Goal: Information Seeking & Learning: Learn about a topic

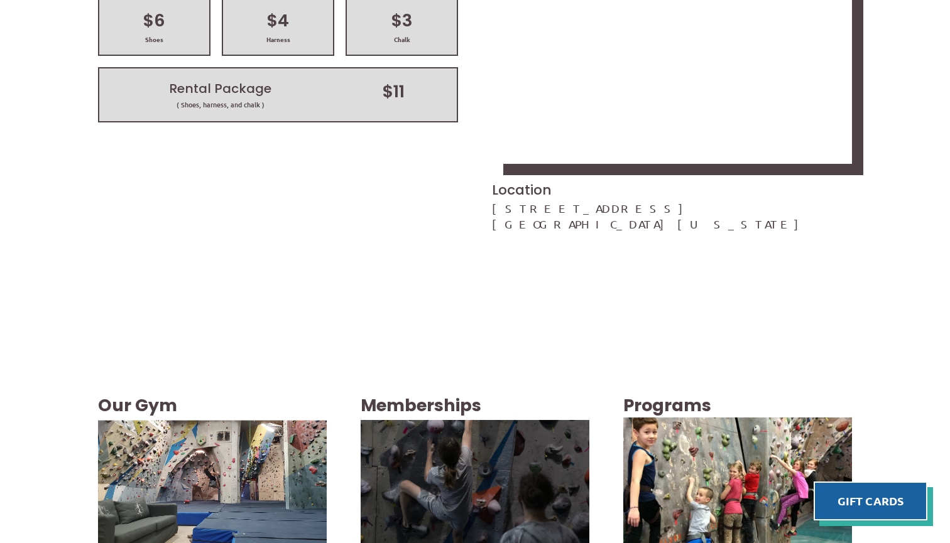
scroll to position [2004, 0]
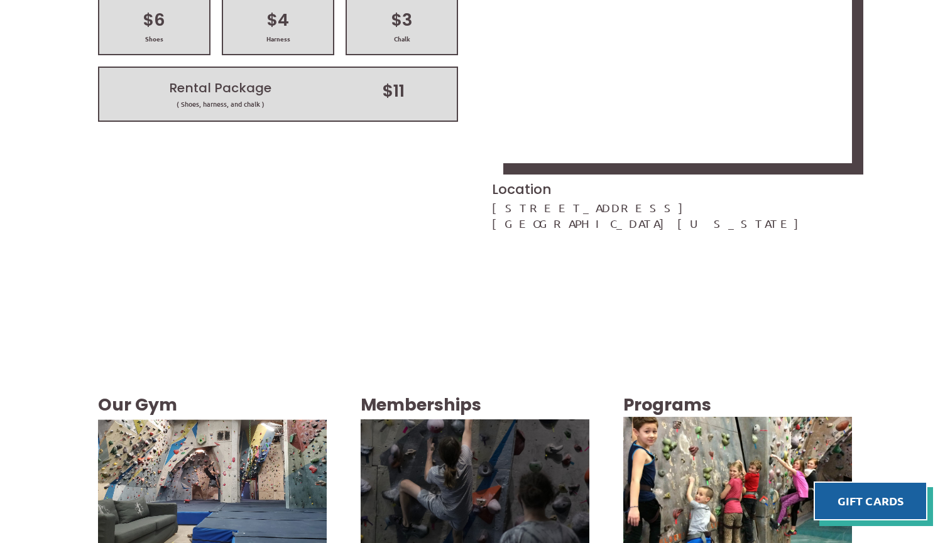
click at [404, 313] on img at bounding box center [474, 484] width 229 height 343
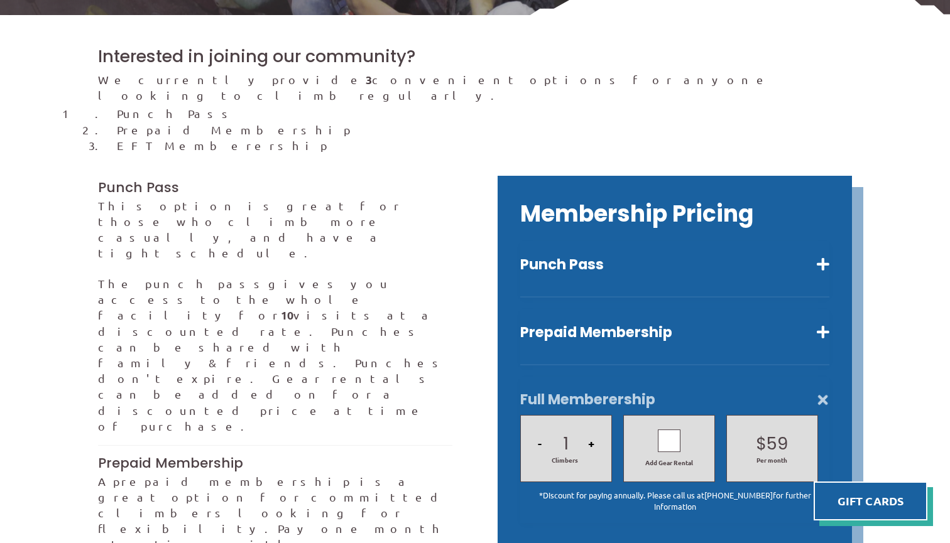
scroll to position [274, 0]
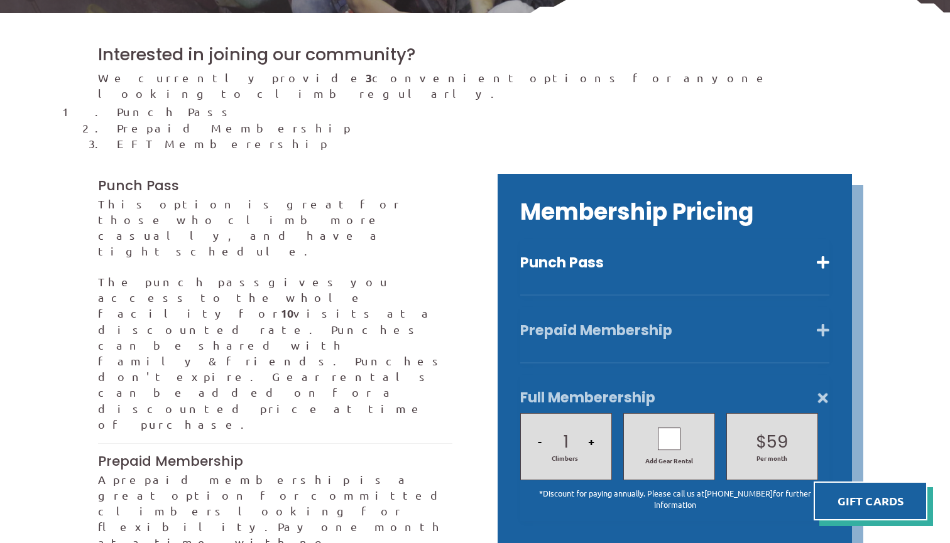
click at [823, 322] on button "Prepaid Membership" at bounding box center [674, 331] width 309 height 18
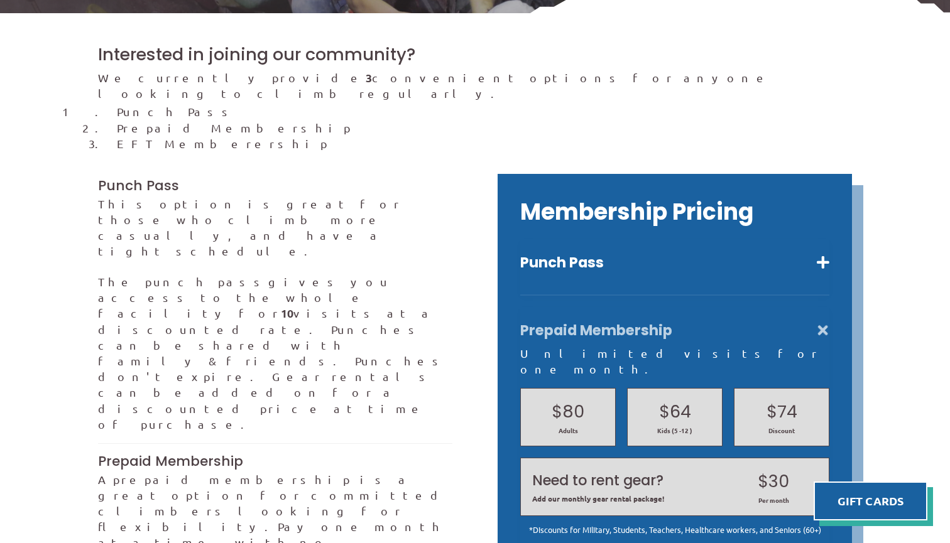
click at [830, 243] on div "Membership Pricing Punch Pass Ten visits a reduced rate. $145 Adults $125 *Disc…" at bounding box center [674, 400] width 354 height 452
click at [824, 254] on button "Punch Pass" at bounding box center [674, 263] width 309 height 18
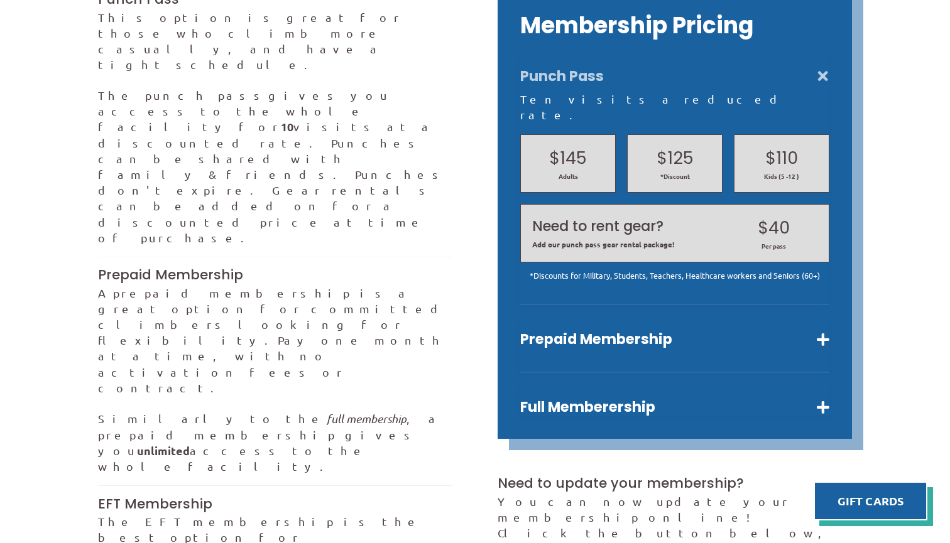
scroll to position [462, 0]
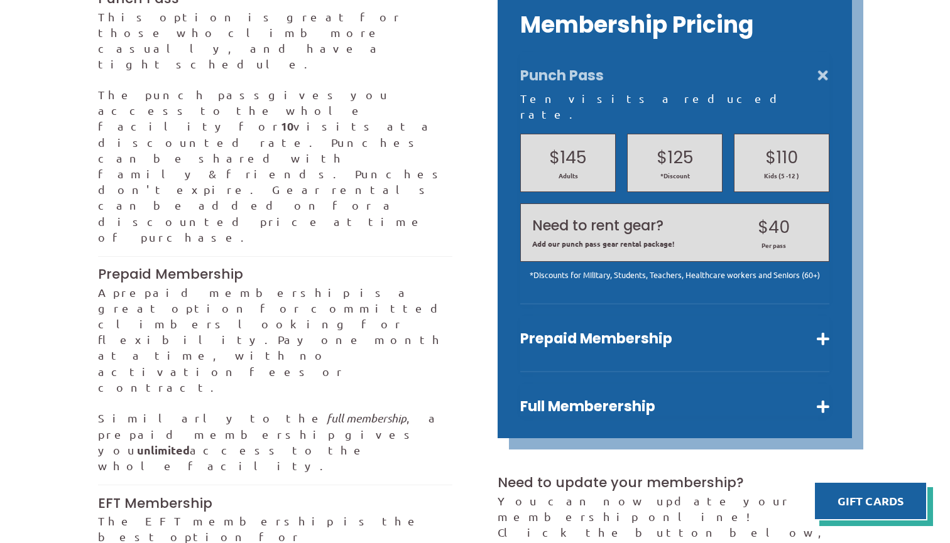
click at [829, 303] on div "Membership Pricing Punch Pass Ten visits a reduced rate. $145 Adults $125 *Disc…" at bounding box center [674, 213] width 354 height 452
click at [821, 330] on button "Prepaid Membership" at bounding box center [674, 339] width 309 height 18
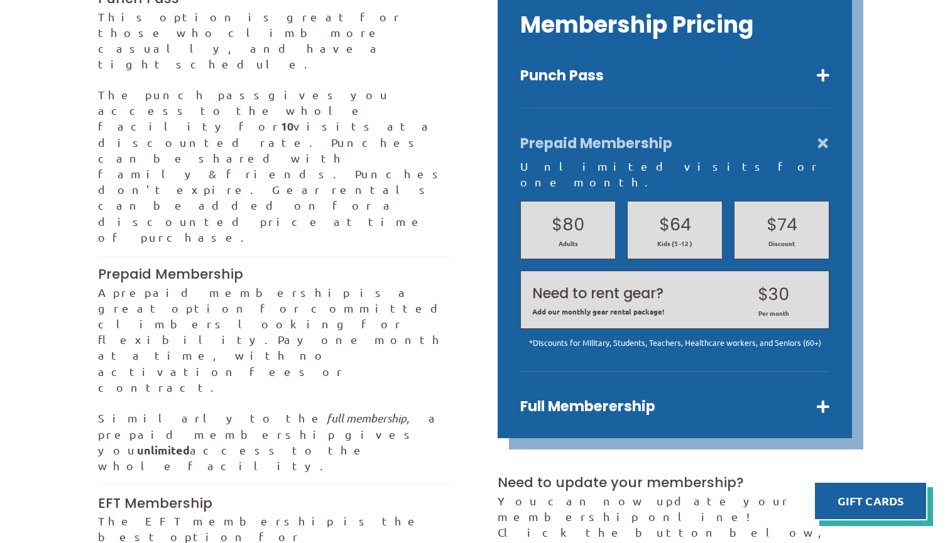
click at [832, 371] on div "Membership Pricing Punch Pass Ten visits a reduced rate. $145 Adults $125 *Disc…" at bounding box center [674, 213] width 354 height 452
click at [824, 398] on button "Full Memberership" at bounding box center [674, 407] width 309 height 18
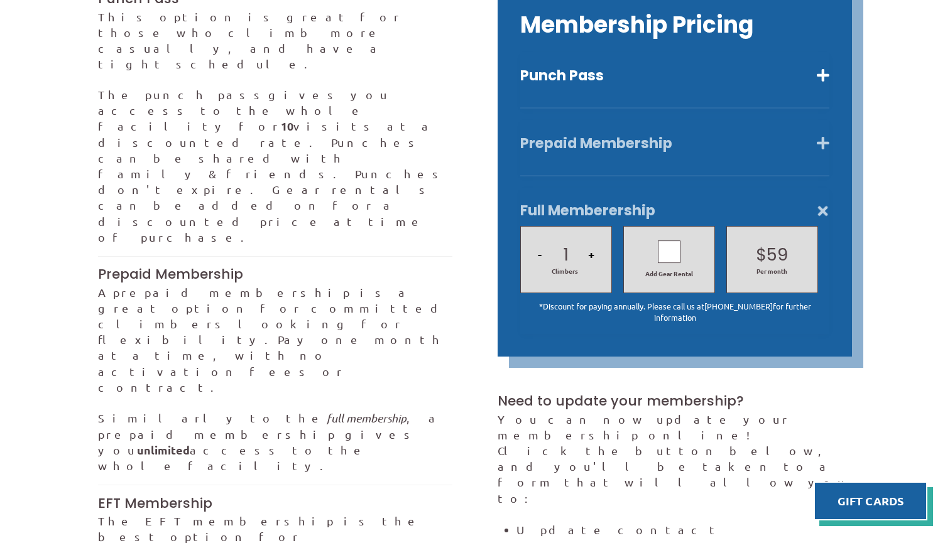
click at [827, 134] on button "Prepaid Membership" at bounding box center [674, 143] width 309 height 18
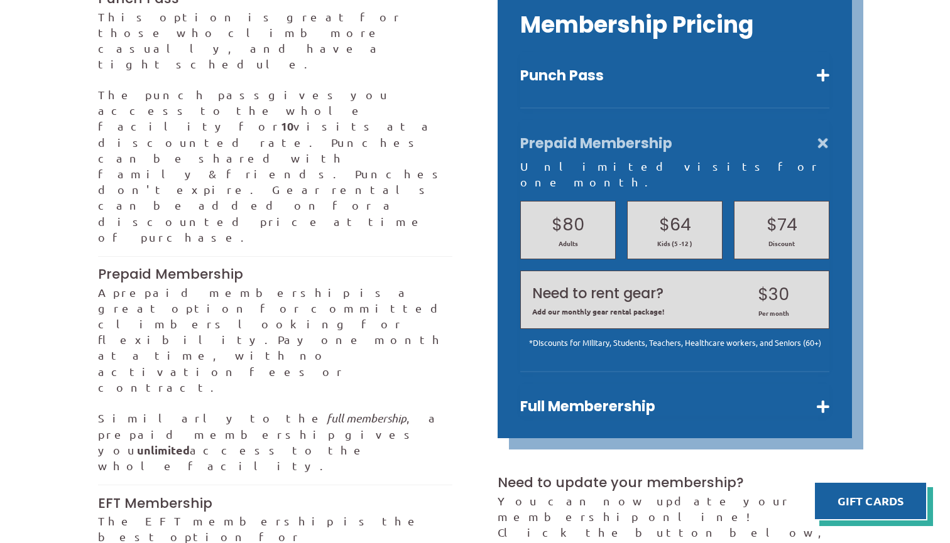
click at [830, 362] on div "Membership Pricing Punch Pass Ten visits a reduced rate. $145 Adults $125 *Disc…" at bounding box center [674, 213] width 354 height 452
click at [820, 398] on button "Full Memberership" at bounding box center [674, 407] width 309 height 18
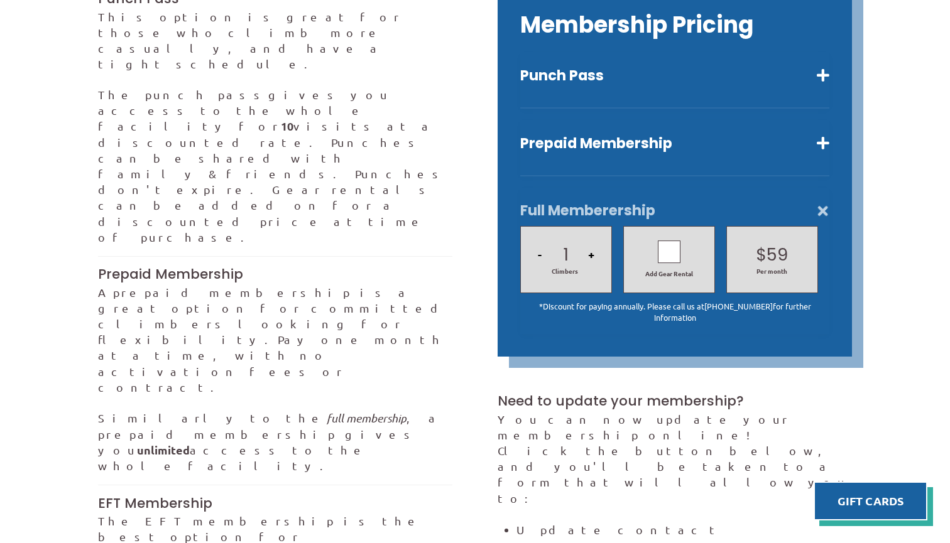
click at [664, 241] on div at bounding box center [669, 252] width 23 height 23
click at [665, 243] on icon at bounding box center [668, 252] width 11 height 18
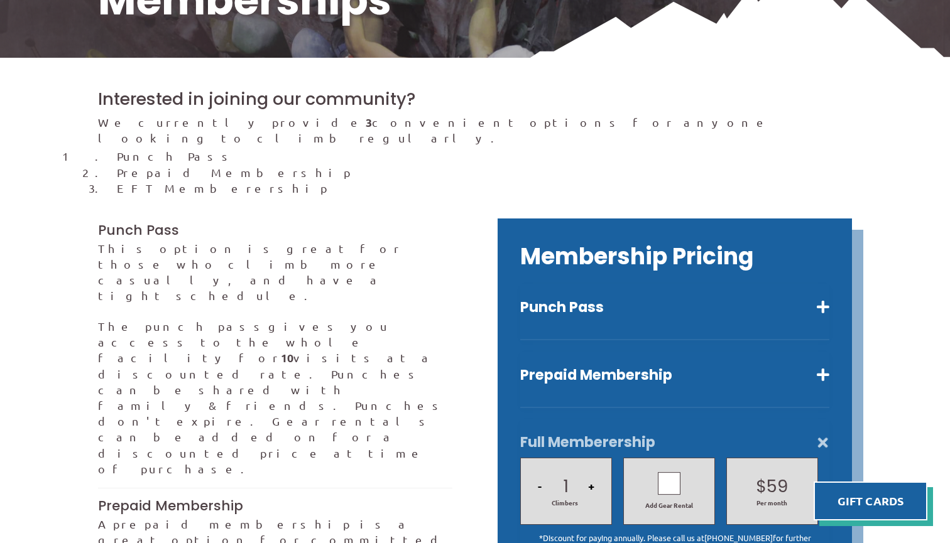
scroll to position [227, 0]
